Goal: Navigation & Orientation: Find specific page/section

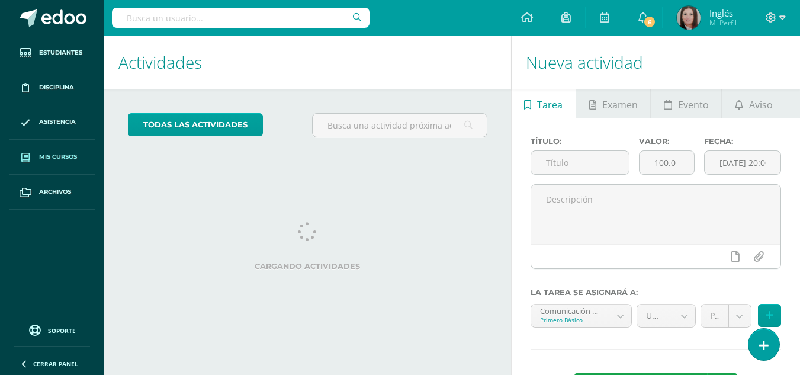
click at [49, 158] on span "Mis cursos" at bounding box center [58, 156] width 38 height 9
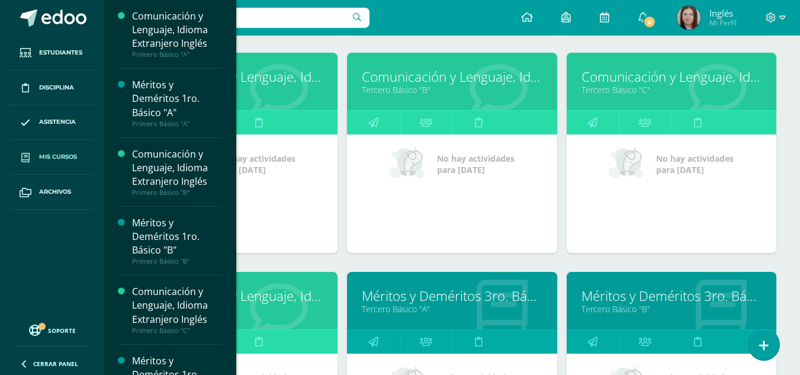
scroll to position [1347, 0]
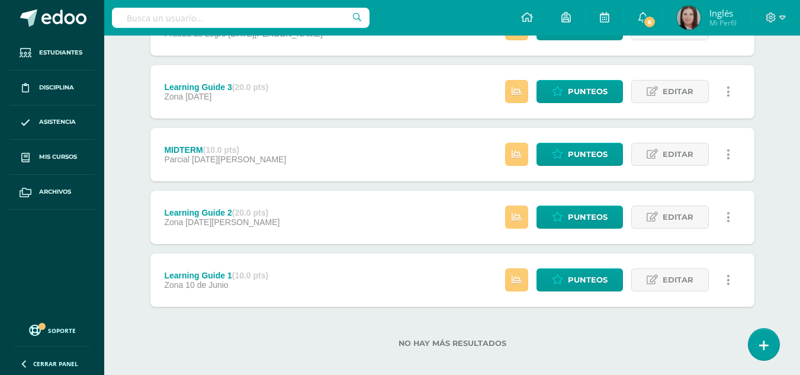
scroll to position [206, 0]
